Goal: Navigation & Orientation: Find specific page/section

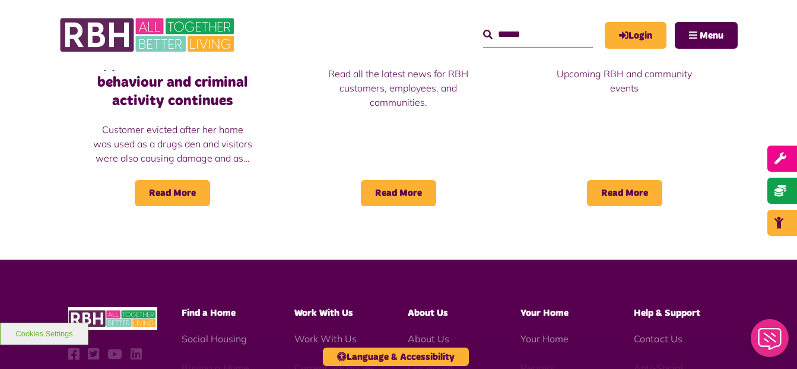
scroll to position [1068, 0]
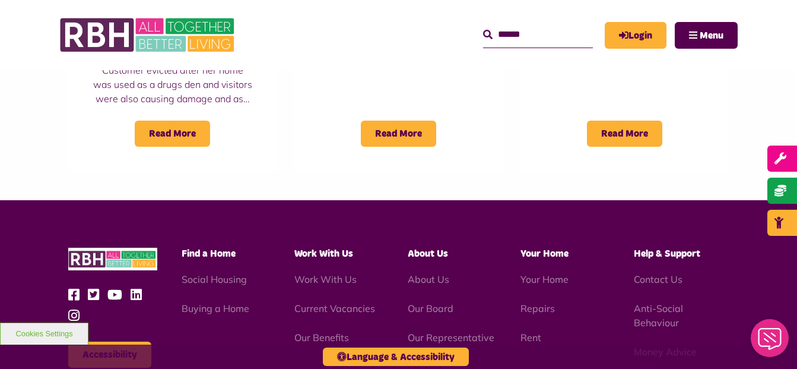
click at [211, 249] on span "Find a Home" at bounding box center [209, 253] width 54 height 9
click at [212, 272] on li "Social Housing" at bounding box center [230, 279] width 96 height 14
click at [224, 249] on span "Find a Home" at bounding box center [209, 253] width 54 height 9
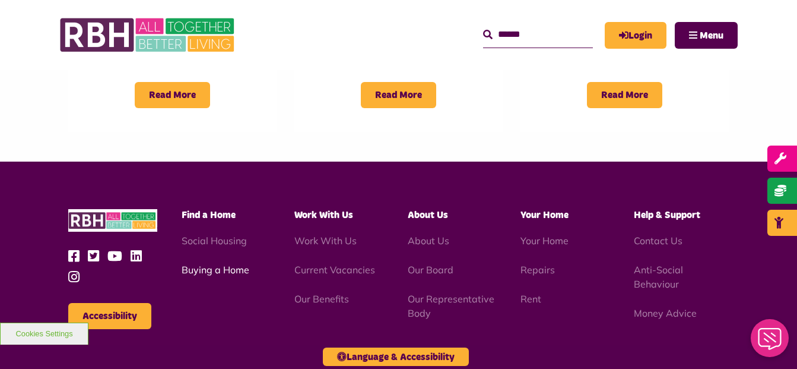
scroll to position [1128, 0]
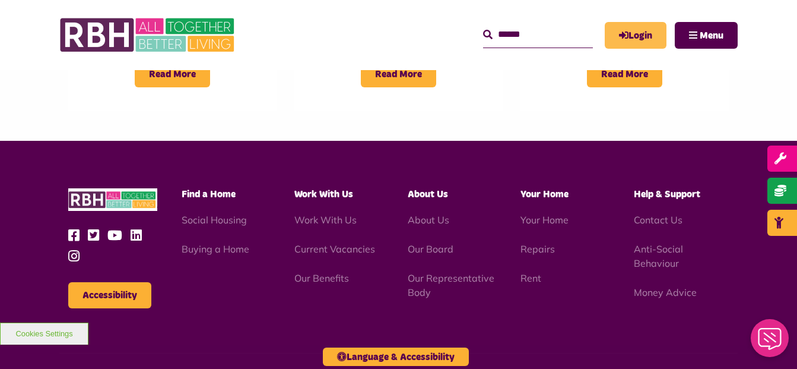
click at [649, 42] on link "Login" at bounding box center [636, 35] width 62 height 27
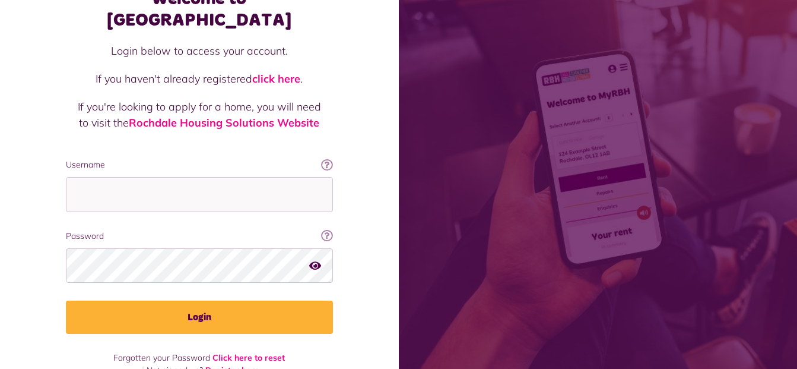
scroll to position [87, 0]
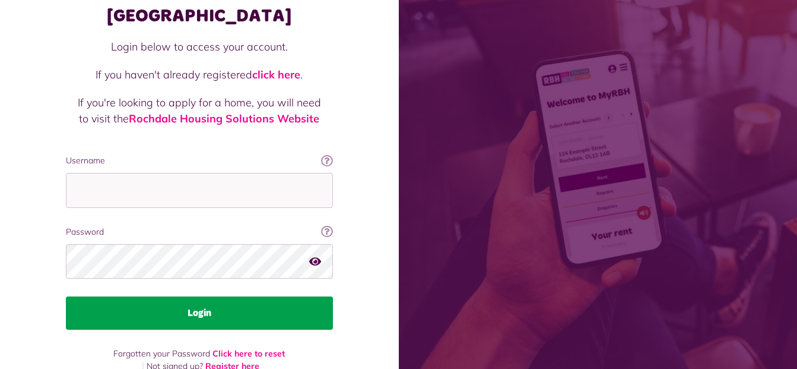
click at [210, 296] on button "Login" at bounding box center [199, 312] width 267 height 33
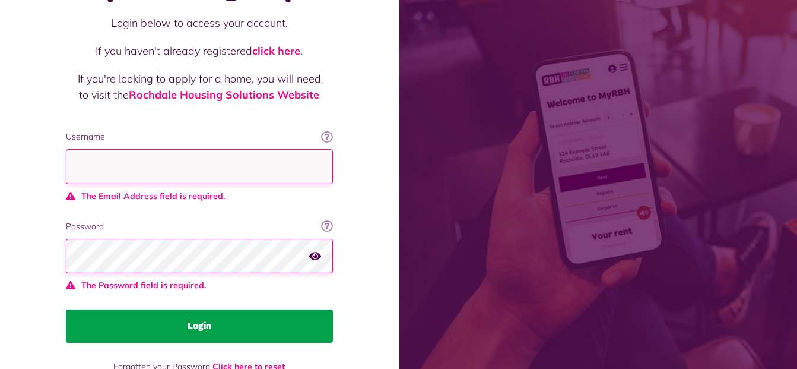
scroll to position [124, 0]
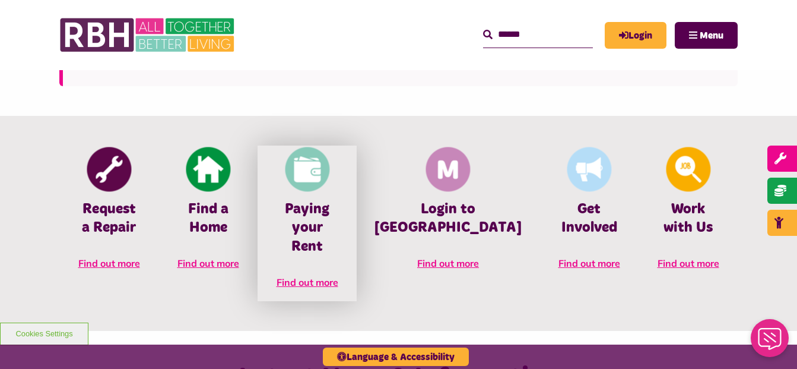
scroll to position [475, 0]
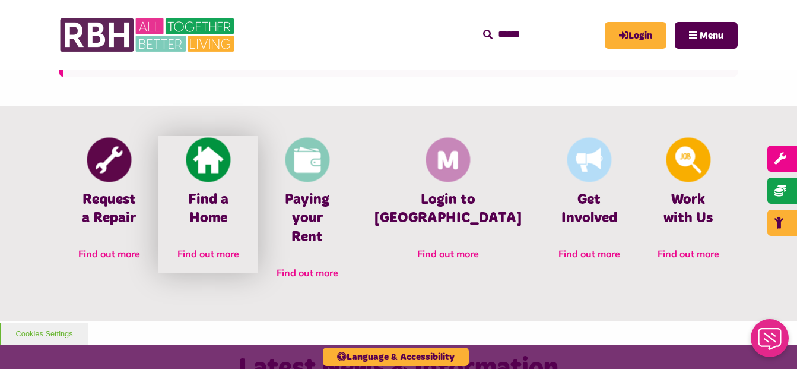
click at [230, 167] on img at bounding box center [208, 160] width 45 height 45
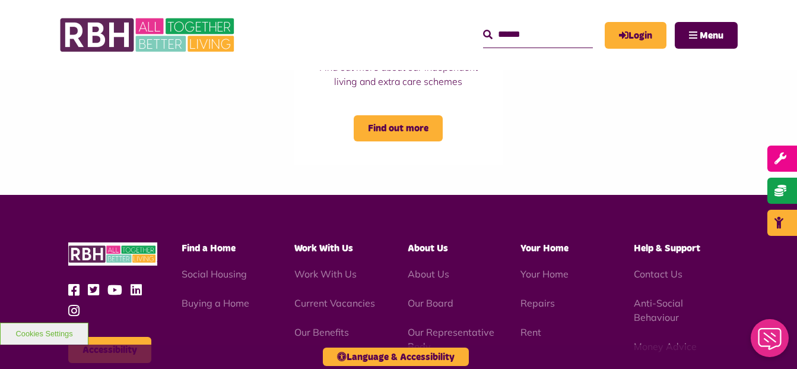
scroll to position [1009, 0]
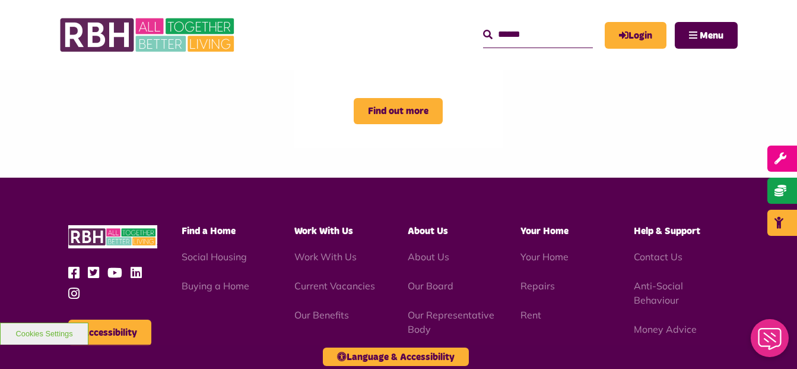
click at [223, 236] on span "Find a Home" at bounding box center [209, 230] width 54 height 9
click at [225, 262] on link "Social Housing" at bounding box center [214, 256] width 65 height 12
